Goal: Information Seeking & Learning: Learn about a topic

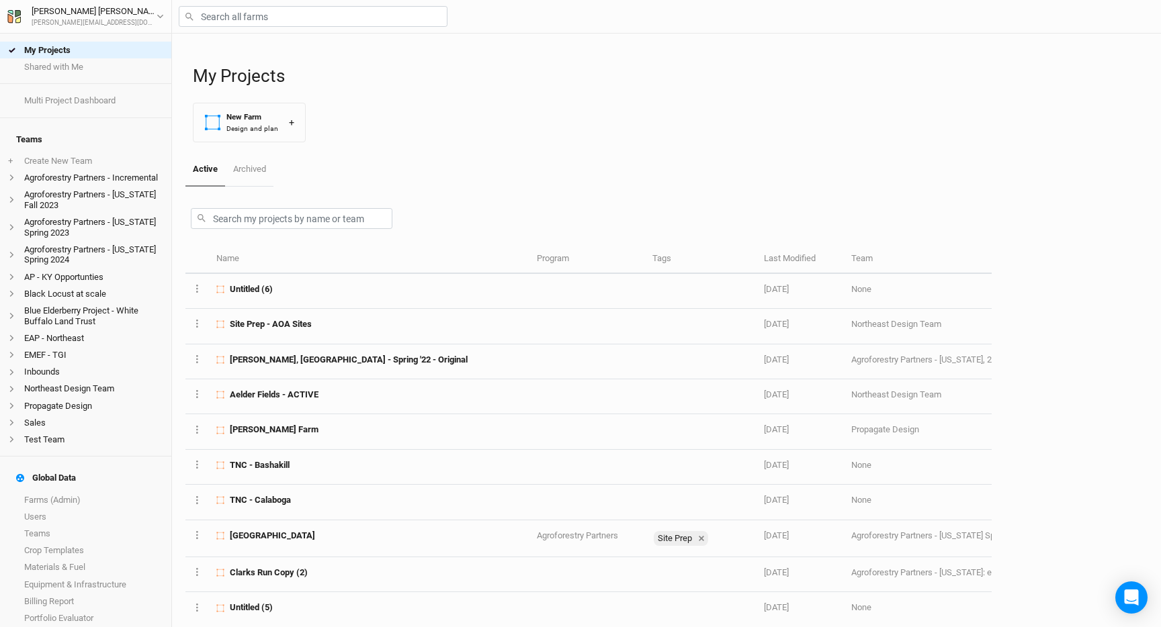
click at [458, 169] on div "Active Archived" at bounding box center [588, 170] width 806 height 34
click at [216, 21] on input "text" at bounding box center [313, 16] width 269 height 21
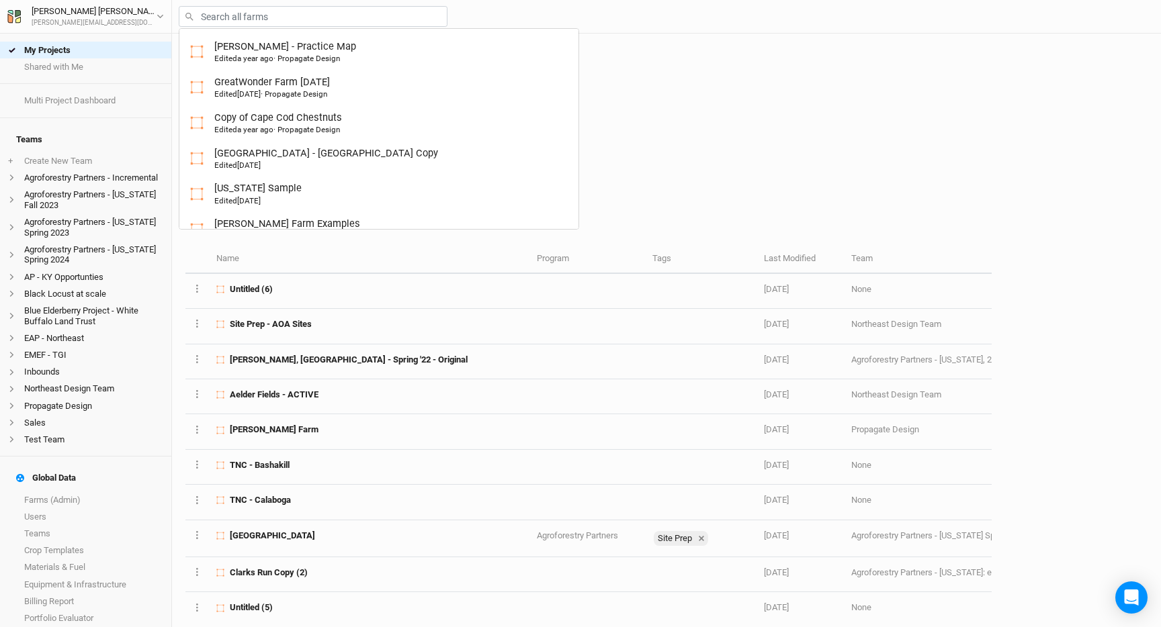
click at [624, 86] on h1 "My Projects" at bounding box center [670, 76] width 954 height 21
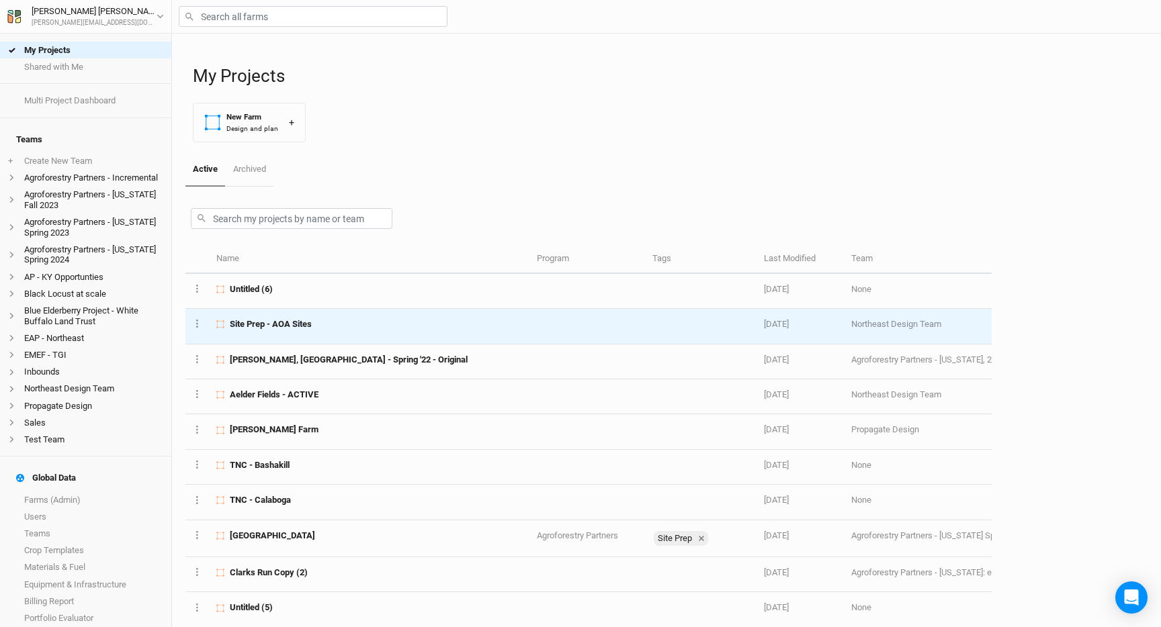
click at [379, 320] on div "Site Prep - AOA Sites" at bounding box center [368, 324] width 305 height 12
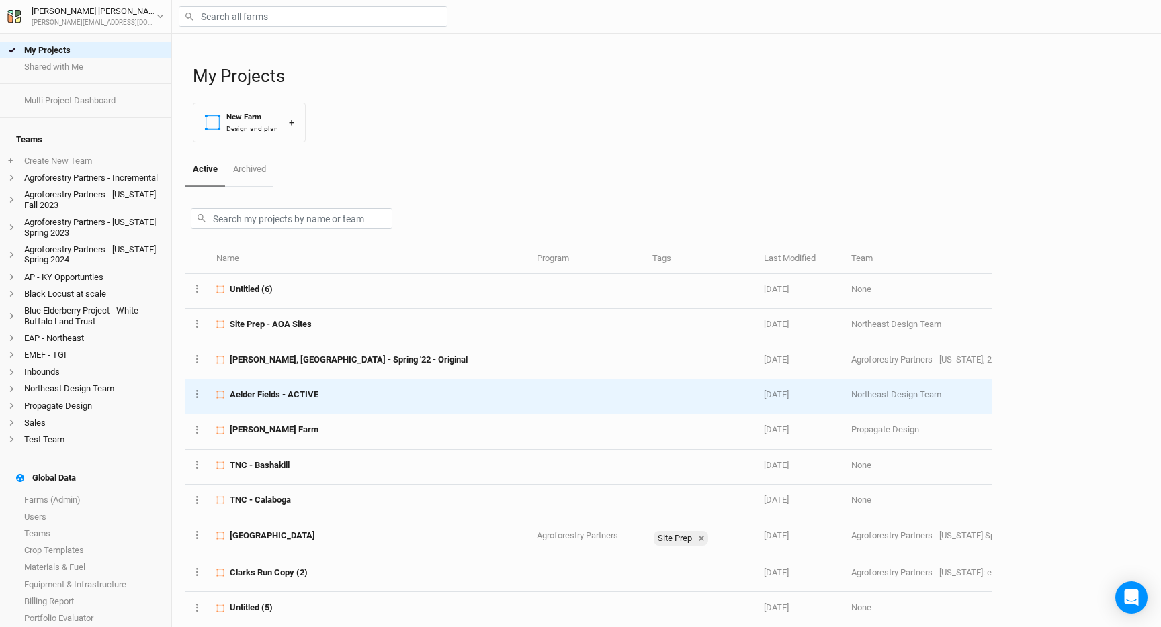
click at [312, 386] on td "Aelder Fields - ACTIVE" at bounding box center [369, 396] width 320 height 35
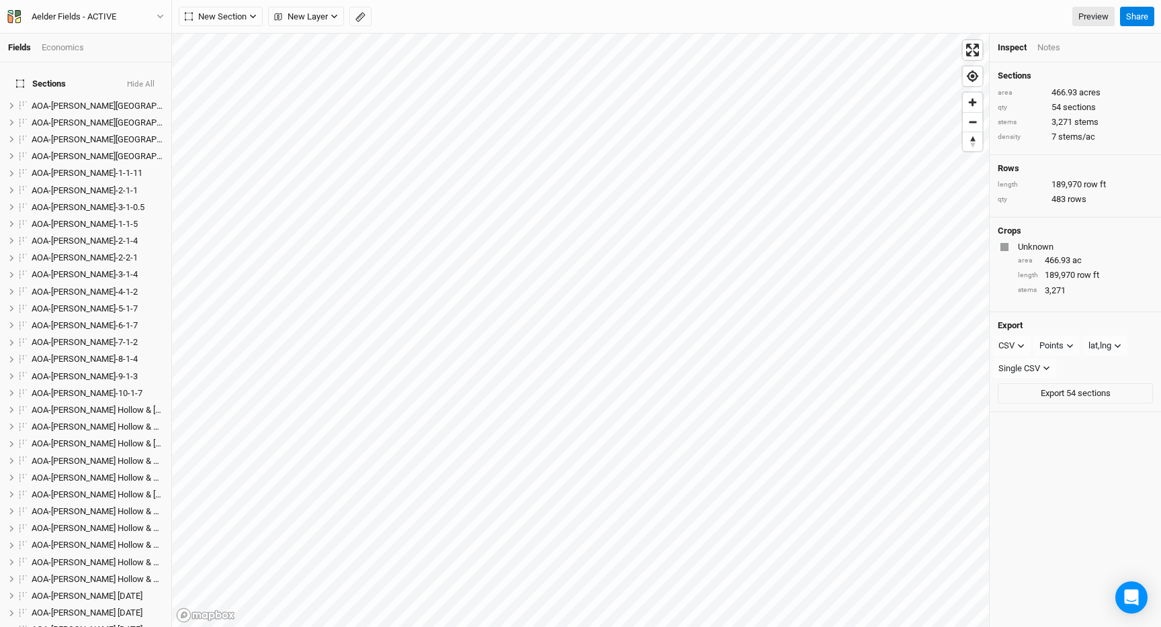
click at [75, 42] on div "Economics" at bounding box center [63, 48] width 42 height 12
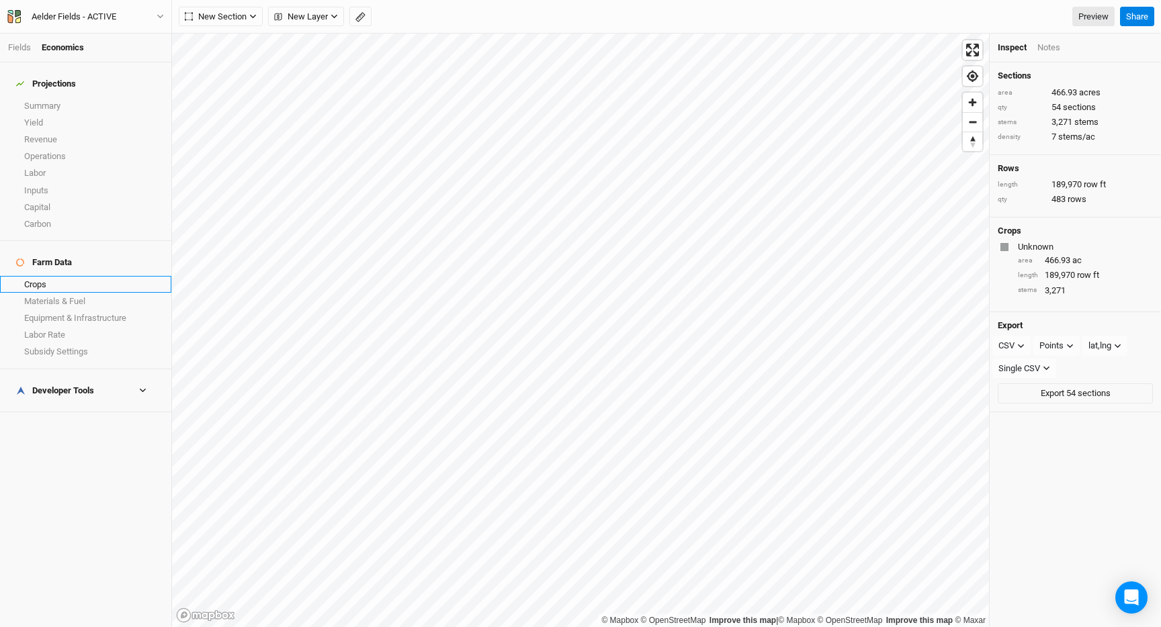
click at [52, 276] on link "Crops" at bounding box center [85, 284] width 171 height 17
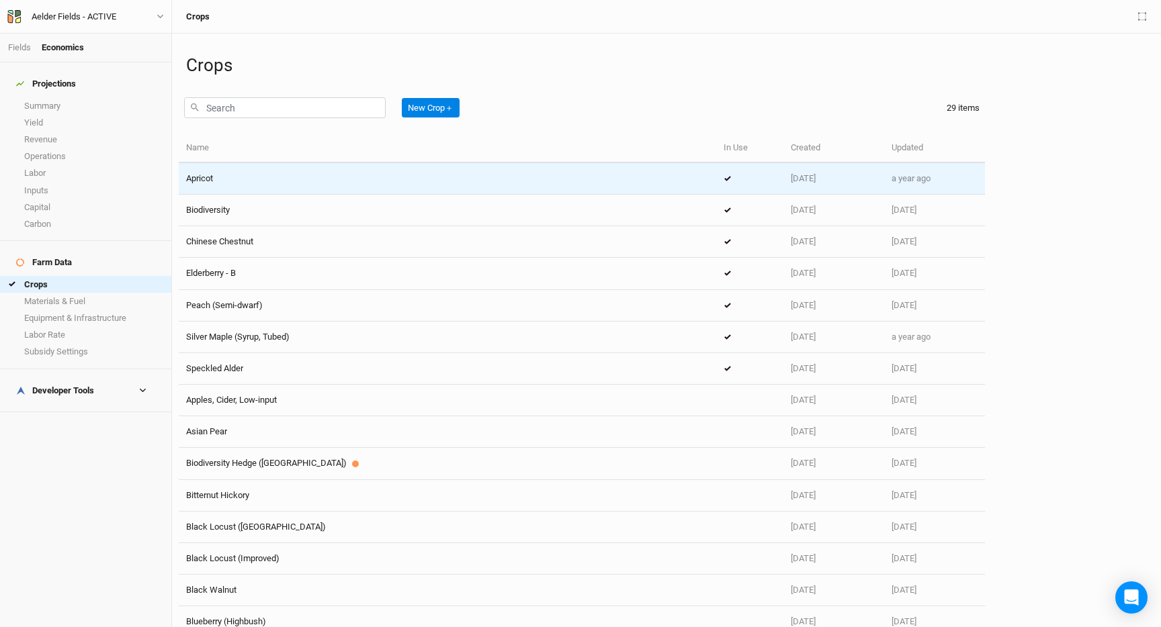
click at [364, 170] on td "Apricot" at bounding box center [447, 179] width 537 height 32
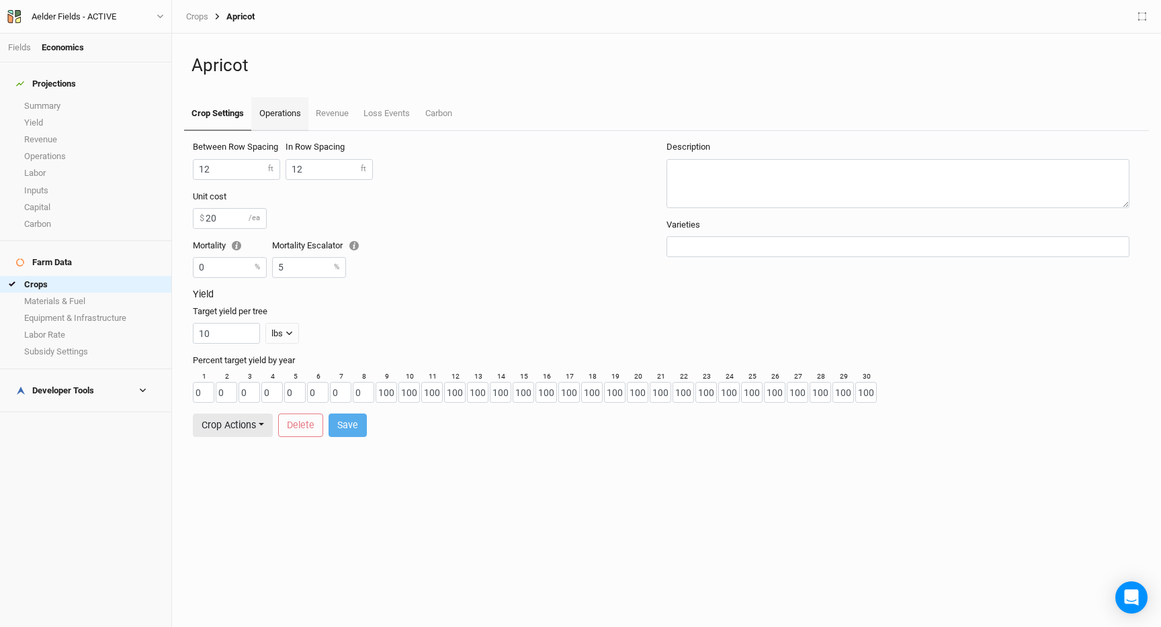
click at [285, 109] on link "Operations" at bounding box center [279, 114] width 56 height 34
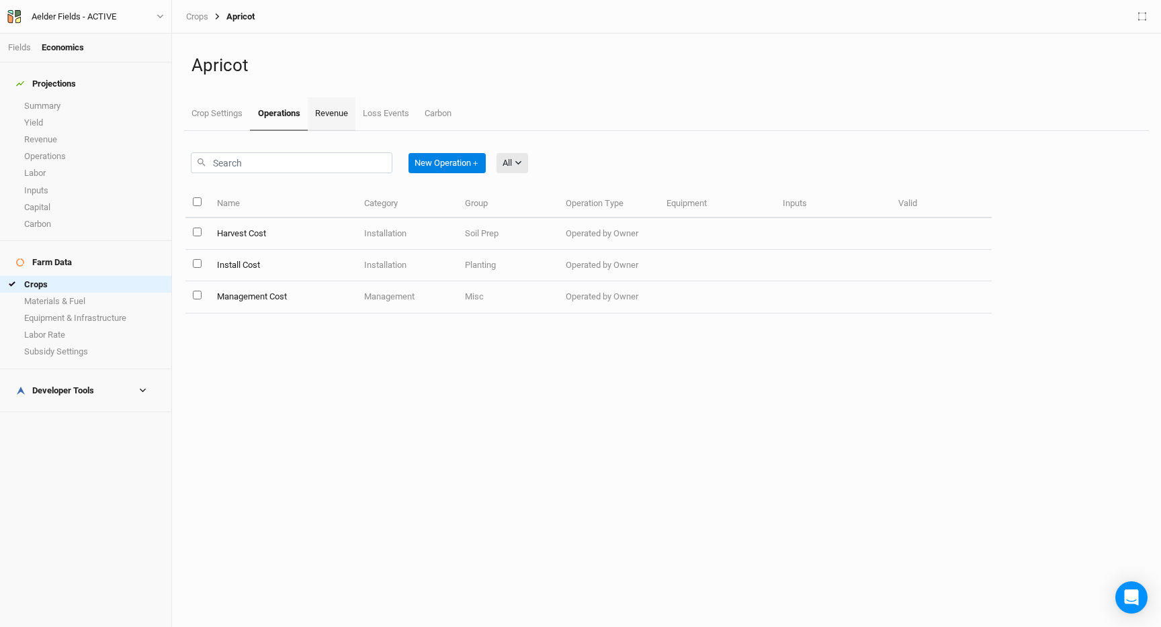
click at [349, 112] on link "Revenue" at bounding box center [332, 114] width 48 height 34
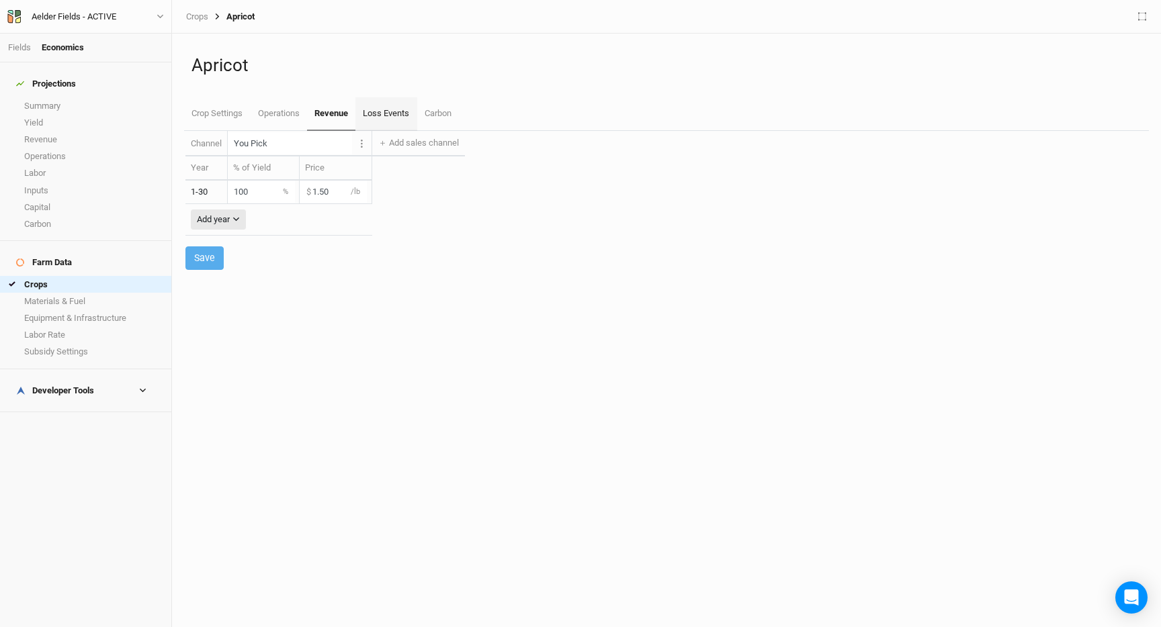
click at [401, 115] on link "Loss Events" at bounding box center [385, 114] width 61 height 34
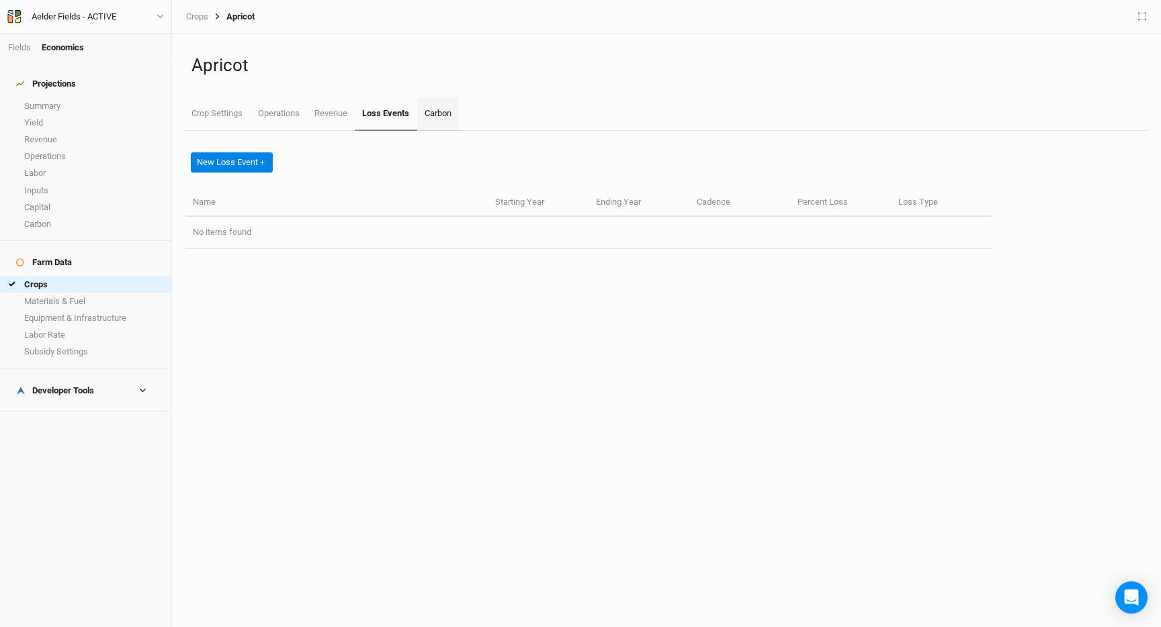
click at [434, 119] on link "Carbon" at bounding box center [438, 114] width 42 height 34
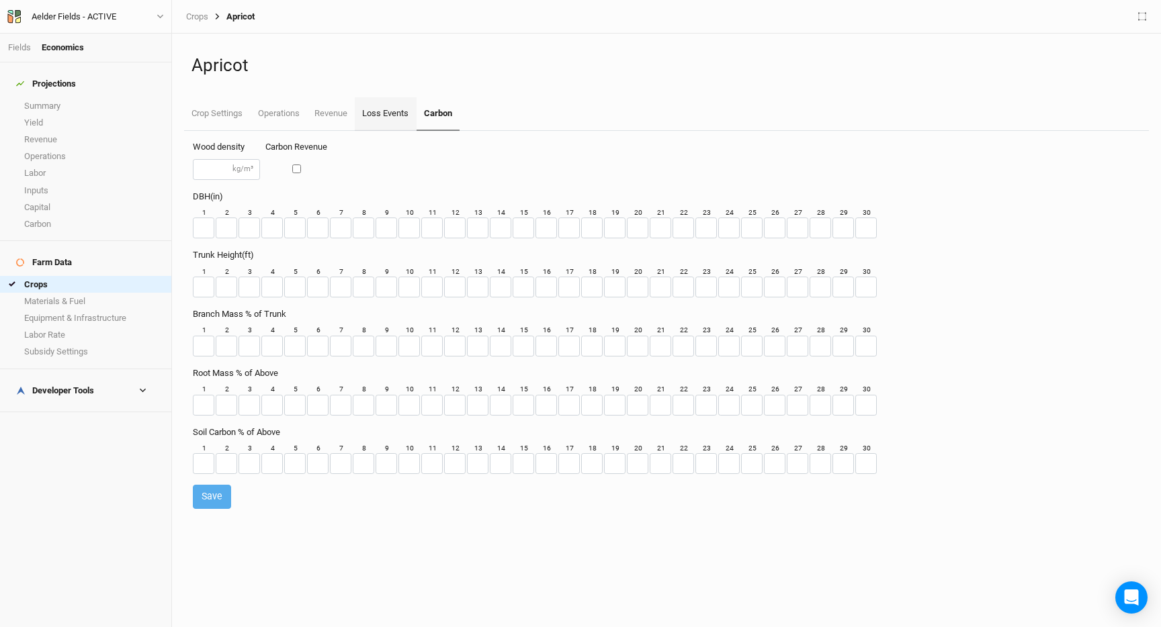
click at [361, 101] on link "Loss Events" at bounding box center [385, 114] width 61 height 34
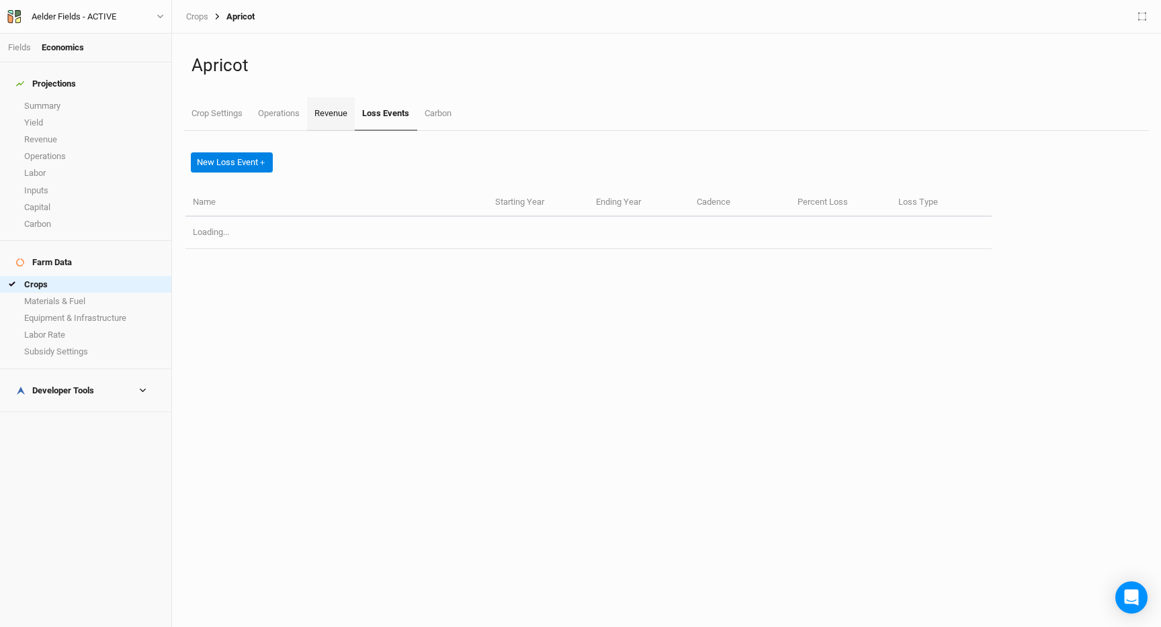
click at [331, 111] on link "Revenue" at bounding box center [331, 114] width 48 height 34
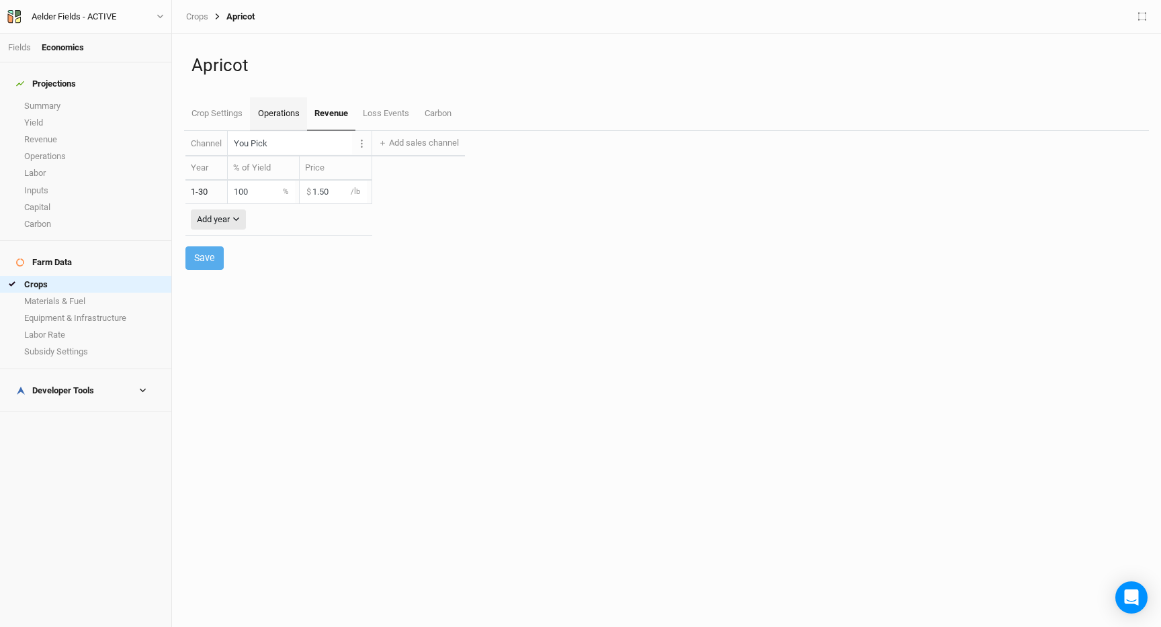
click at [281, 109] on link "Operations" at bounding box center [278, 114] width 56 height 34
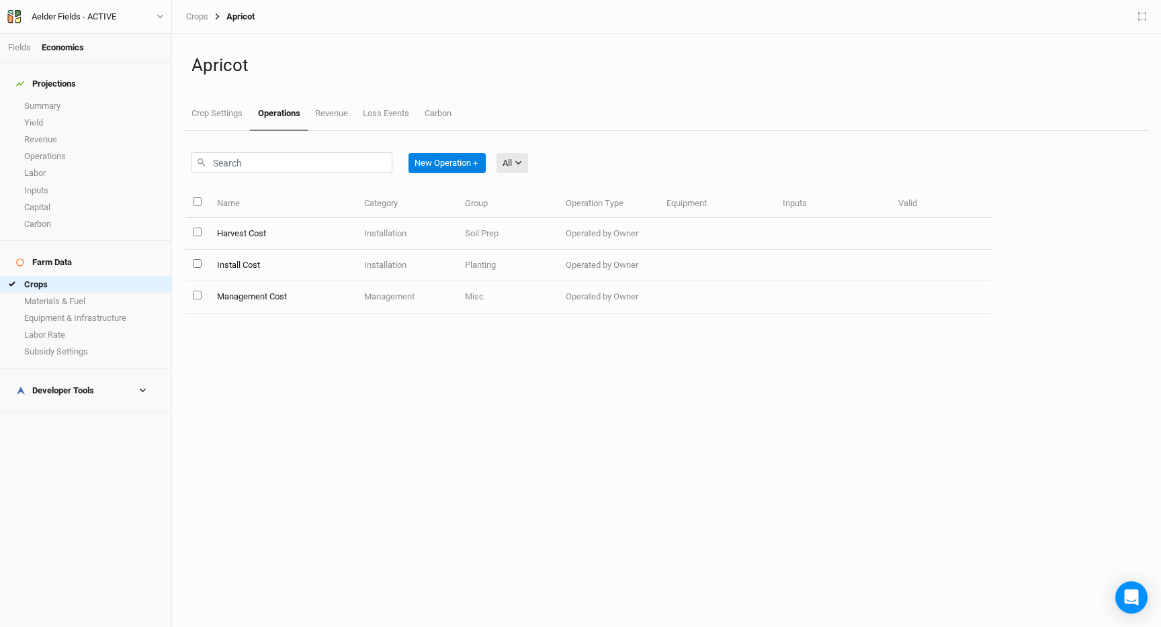
click at [380, 130] on link "Loss Events" at bounding box center [385, 113] width 61 height 32
